Goal: Information Seeking & Learning: Learn about a topic

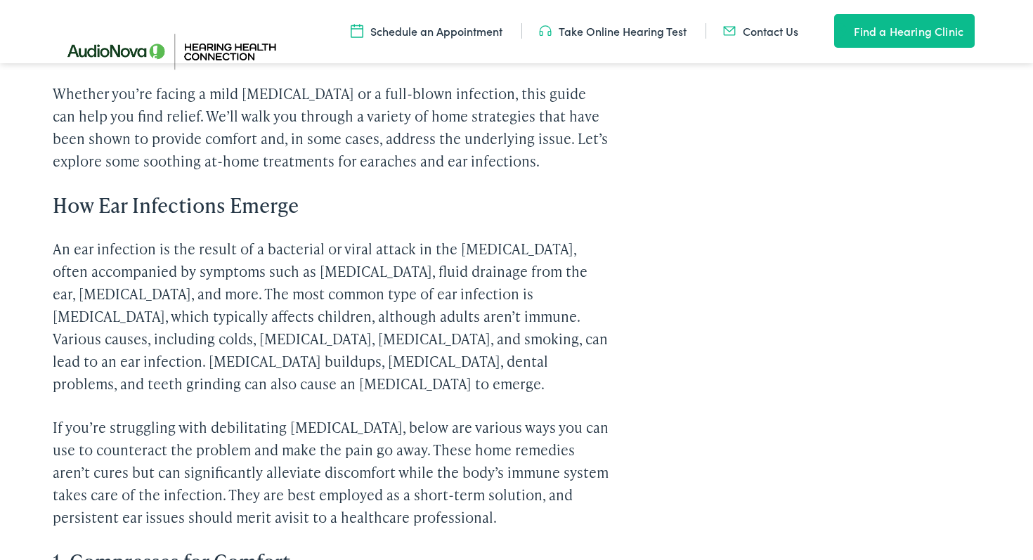
scroll to position [786, 0]
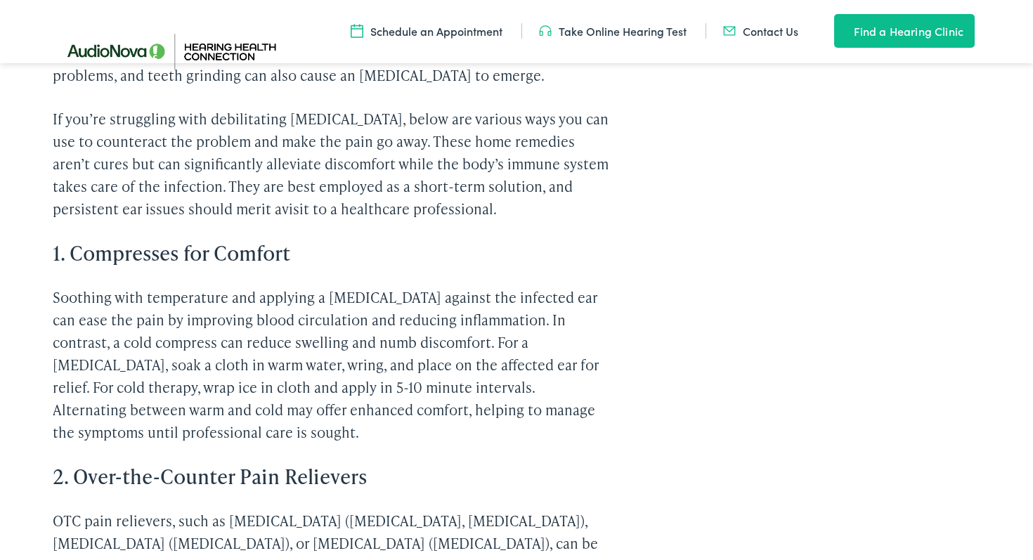
scroll to position [2353, 0]
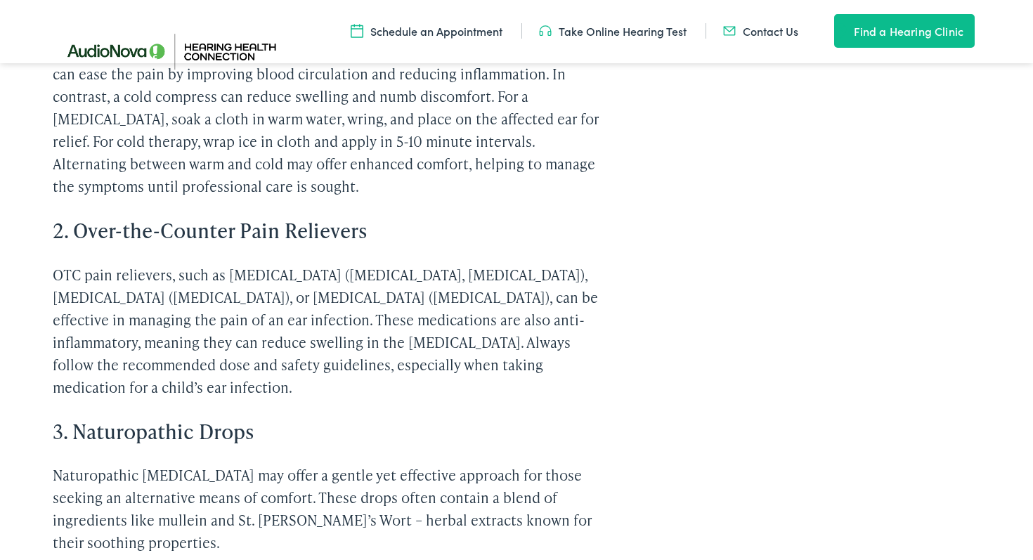
scroll to position [2152, 0]
